Goal: Find specific page/section: Find specific page/section

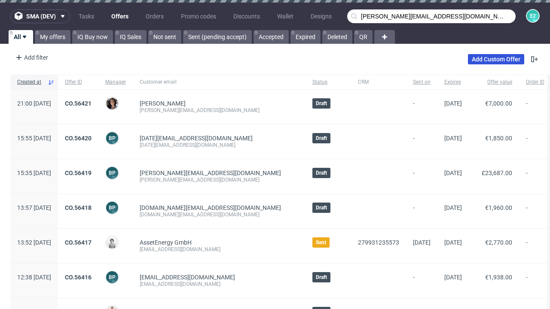
type input "[PERSON_NAME][EMAIL_ADDRESS][DOMAIN_NAME]"
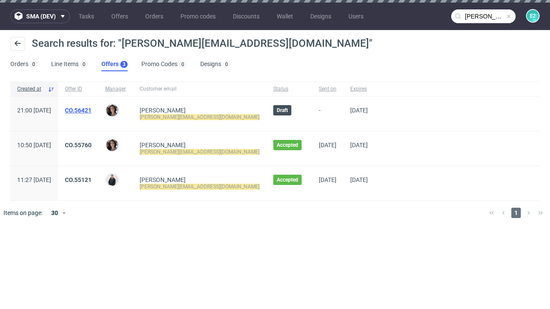
click at [114, 64] on link "Offers 3" at bounding box center [114, 65] width 26 height 14
click at [91, 110] on link "CO.56421" at bounding box center [78, 110] width 27 height 7
